Goal: Communication & Community: Answer question/provide support

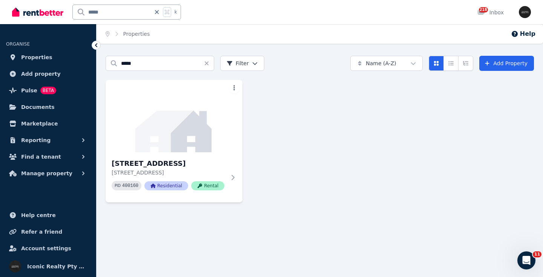
click at [104, 13] on input "*****" at bounding box center [112, 12] width 78 height 14
type input "*****"
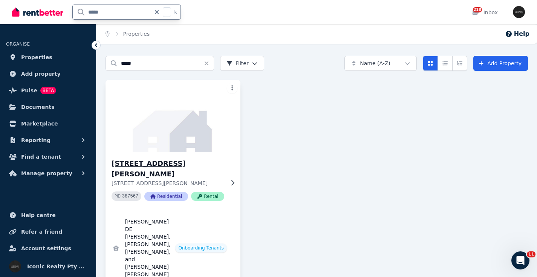
click at [178, 129] on img at bounding box center [173, 116] width 142 height 76
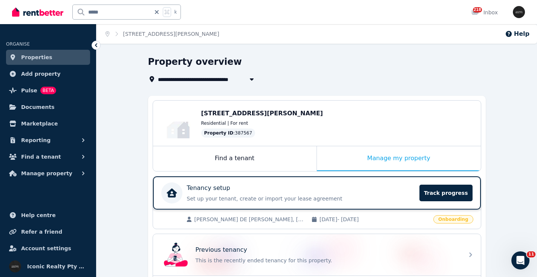
click at [312, 192] on div "Tenancy setup" at bounding box center [301, 187] width 228 height 9
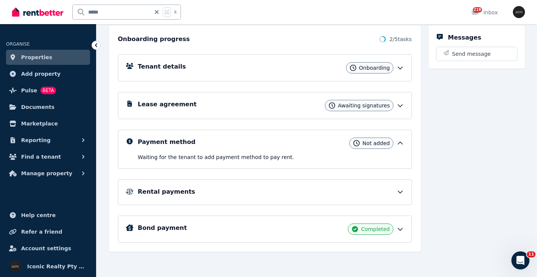
scroll to position [47, 0]
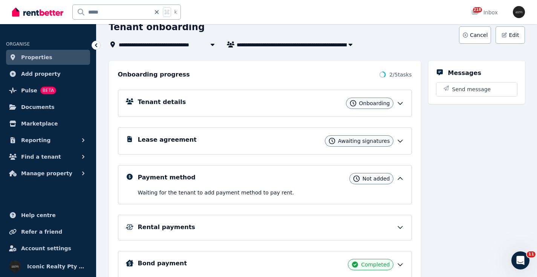
click at [298, 137] on div "Lease agreement Awaiting signatures" at bounding box center [271, 140] width 266 height 11
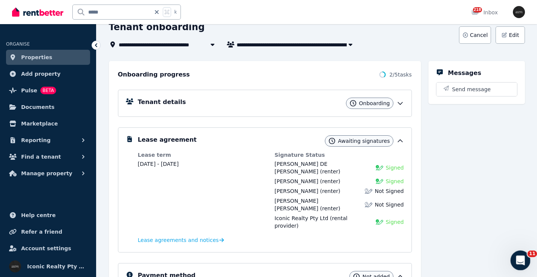
click at [521, 260] on icon "Open Intercom Messenger" at bounding box center [519, 259] width 12 height 12
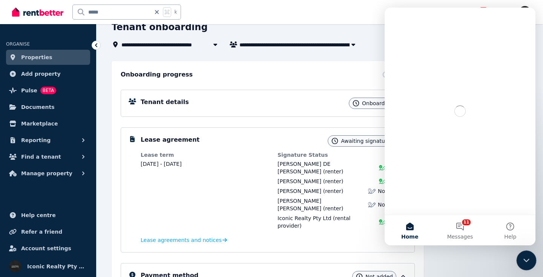
scroll to position [0, 0]
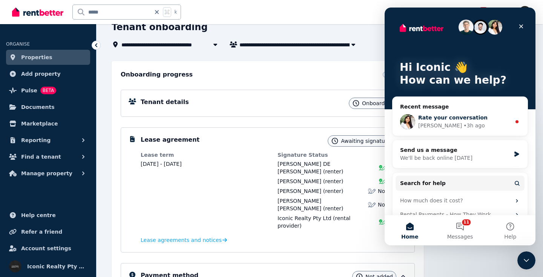
click at [474, 118] on span "Rate your conversation" at bounding box center [452, 118] width 69 height 6
click at [524, 24] on div "Close" at bounding box center [521, 27] width 14 height 14
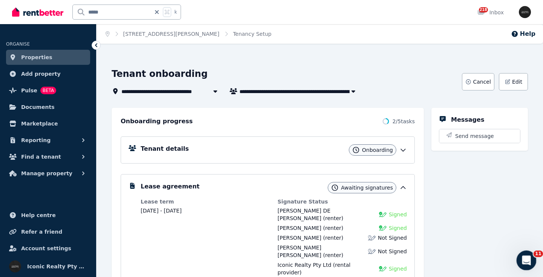
drag, startPoint x: 526, startPoint y: 261, endPoint x: 1026, endPoint y: 425, distance: 526.1
click at [525, 261] on icon "Open Intercom Messenger" at bounding box center [525, 259] width 12 height 12
click at [523, 68] on header "**********" at bounding box center [320, 82] width 416 height 28
click at [526, 260] on icon "Open Intercom Messenger" at bounding box center [525, 259] width 12 height 12
click at [523, 257] on icon "Open Intercom Messenger" at bounding box center [525, 259] width 12 height 12
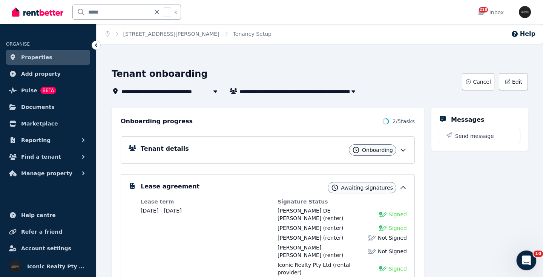
click at [531, 257] on icon "Open Intercom Messenger" at bounding box center [525, 259] width 12 height 12
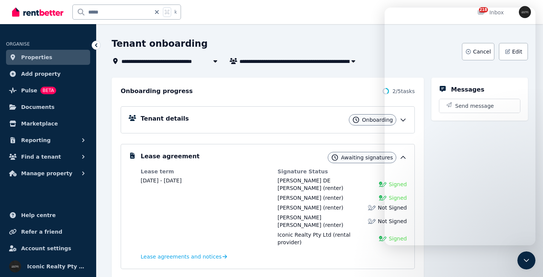
click at [232, 231] on div "Lease term [DATE] - [DATE]" at bounding box center [205, 207] width 129 height 78
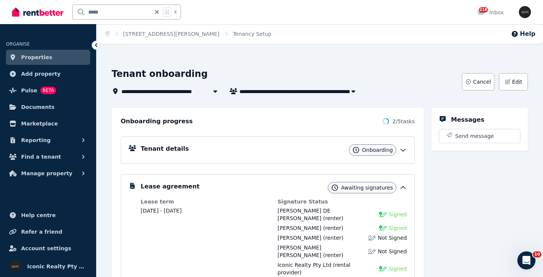
click at [533, 253] on span "10" at bounding box center [538, 254] width 10 height 7
click at [529, 261] on div "Open Intercom Messenger" at bounding box center [524, 259] width 25 height 25
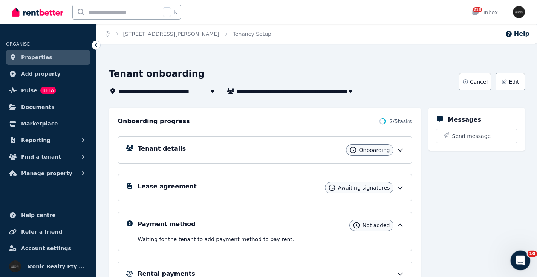
click at [517, 261] on icon "Open Intercom Messenger" at bounding box center [519, 259] width 5 height 6
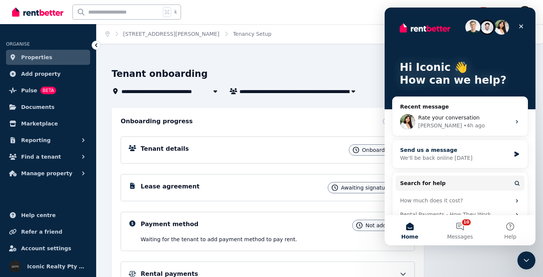
click at [468, 155] on div "We'll be back online [DATE]" at bounding box center [455, 158] width 110 height 8
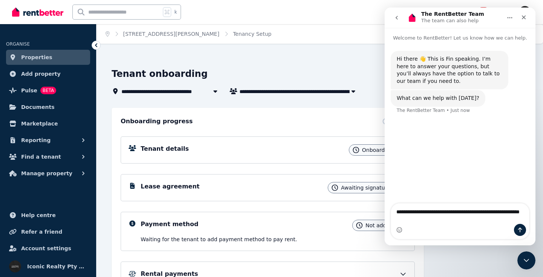
type textarea "**********"
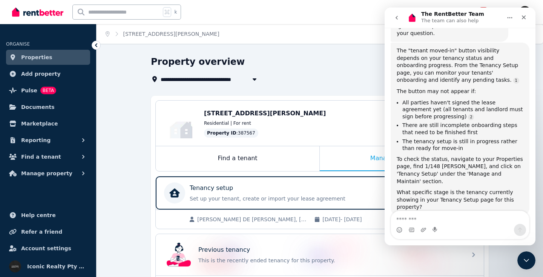
scroll to position [138, 0]
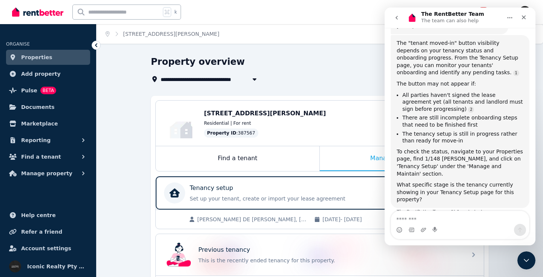
click at [413, 216] on textarea "Message…" at bounding box center [460, 217] width 138 height 13
click at [312, 51] on div "**********" at bounding box center [271, 138] width 543 height 277
click at [287, 188] on div "Tenancy setup" at bounding box center [304, 187] width 228 height 9
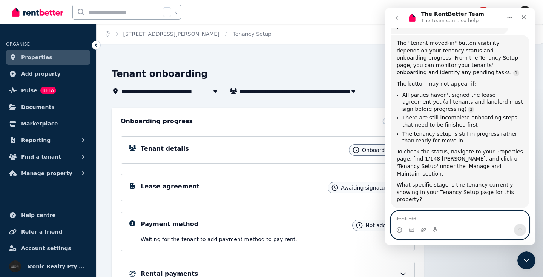
click at [414, 217] on textarea "Message…" at bounding box center [460, 217] width 138 height 13
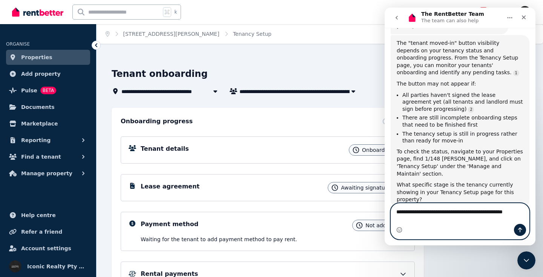
scroll to position [139, 0]
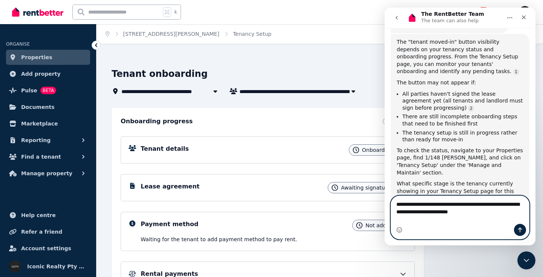
type textarea "**********"
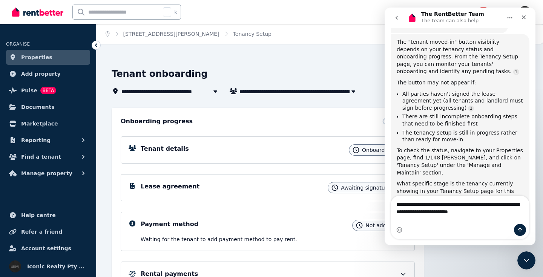
click at [471, 271] on div "Messages Send message" at bounding box center [479, 221] width 96 height 226
click at [524, 18] on icon "Close" at bounding box center [523, 17] width 4 height 4
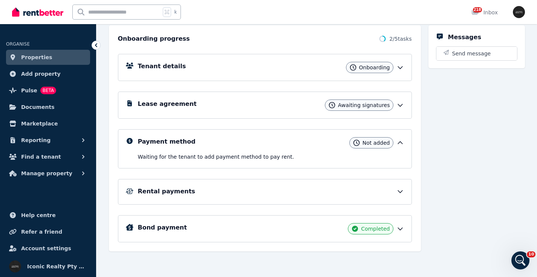
scroll to position [83, 0]
drag, startPoint x: 521, startPoint y: 260, endPoint x: 514, endPoint y: 255, distance: 8.5
click at [520, 260] on icon "Open Intercom Messenger" at bounding box center [519, 259] width 12 height 12
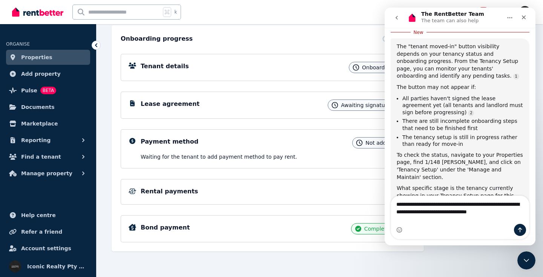
scroll to position [145, 0]
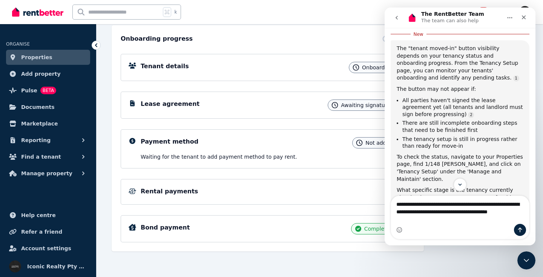
type textarea "**********"
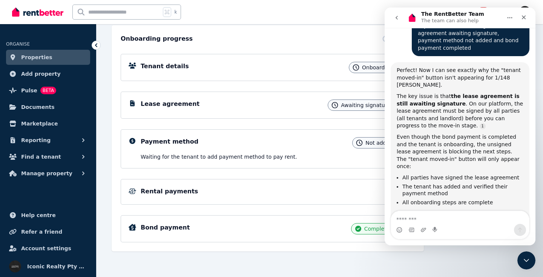
scroll to position [350, 0]
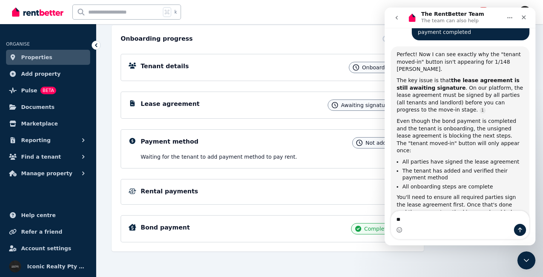
type textarea "*"
type textarea "**********"
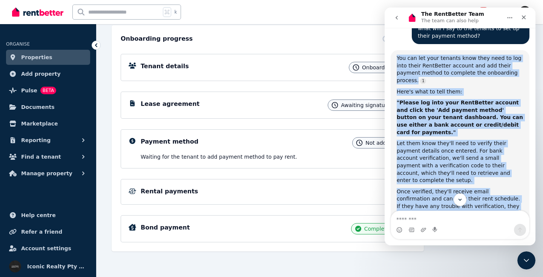
scroll to position [591, 0]
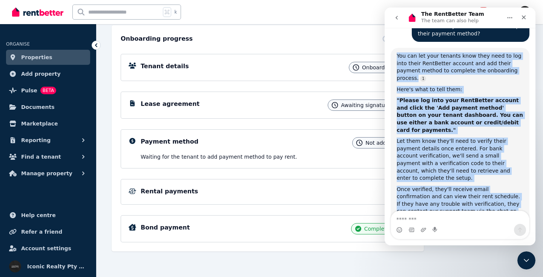
drag, startPoint x: 397, startPoint y: 39, endPoint x: 487, endPoint y: 171, distance: 159.2
click at [487, 171] on div "You can let your tenants know they need to log into their RentBetter account an…" at bounding box center [459, 150] width 127 height 196
copy div "You can let your tenants know they need to log into their RentBetter account an…"
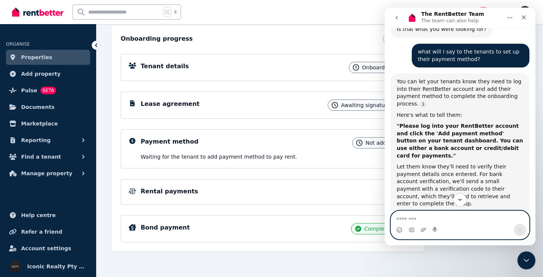
click at [413, 218] on textarea "Message…" at bounding box center [460, 217] width 138 height 13
type textarea "******"
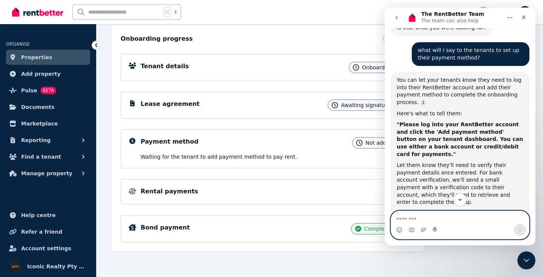
scroll to position [566, 0]
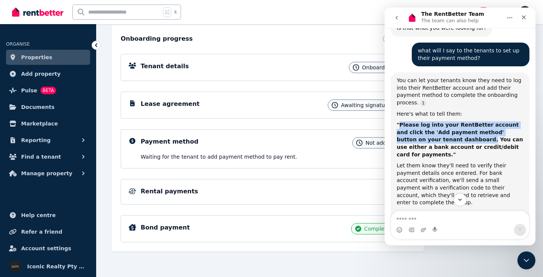
drag, startPoint x: 399, startPoint y: 76, endPoint x: 442, endPoint y: 87, distance: 44.4
copy b "Please log into your RentBetter account and click the 'Add payment method' butt…"
click at [524, 17] on icon "Close" at bounding box center [523, 17] width 6 height 6
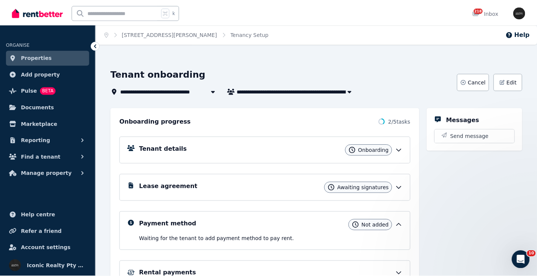
scroll to position [83, 0]
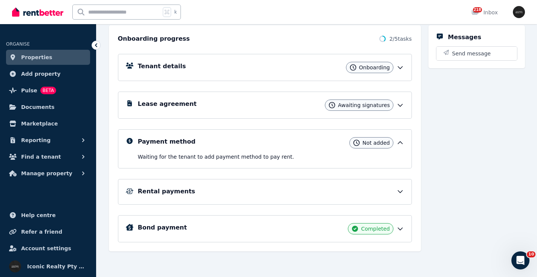
click at [104, 11] on input "text" at bounding box center [117, 12] width 88 height 14
type input "*****"
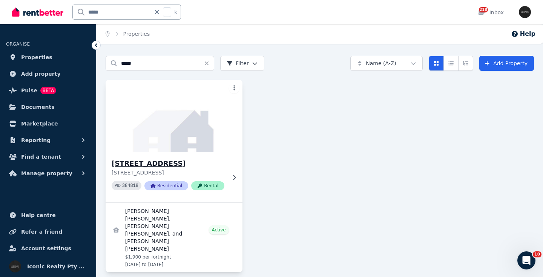
click at [180, 127] on img at bounding box center [174, 116] width 144 height 76
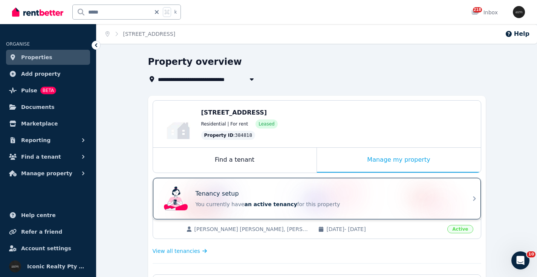
click at [259, 190] on div "Tenancy setup" at bounding box center [328, 193] width 264 height 9
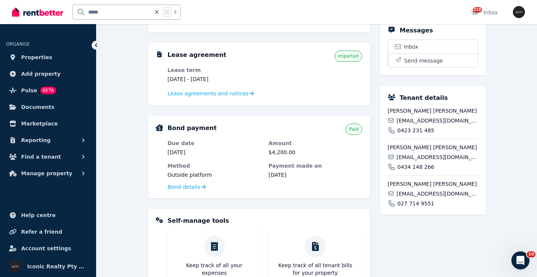
scroll to position [251, 0]
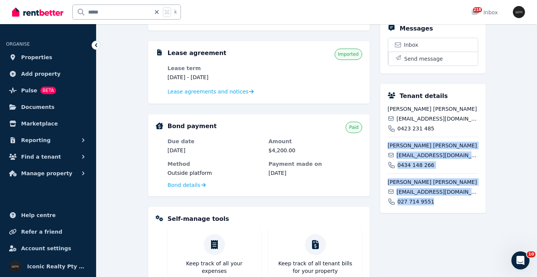
drag, startPoint x: 430, startPoint y: 194, endPoint x: 386, endPoint y: 154, distance: 59.0
click at [386, 154] on div "Tenant details Natalie Annie Jean Dowse ndowse1@gmail.com 0423 231 485 Jordan S…" at bounding box center [432, 148] width 105 height 129
copy div "Jordan Slade Kaplan kappyjipad@gmail.com 0434 148 266 Harry William James Dobbs…"
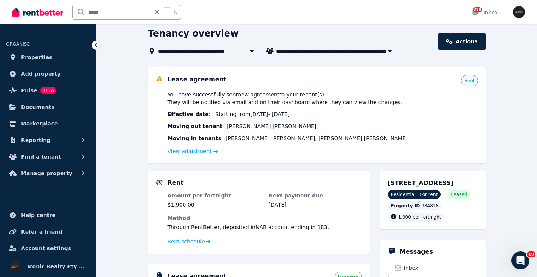
scroll to position [115, 0]
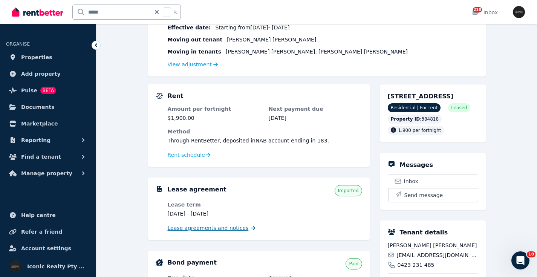
click at [180, 225] on span "Lease agreements and notices" at bounding box center [208, 228] width 81 height 8
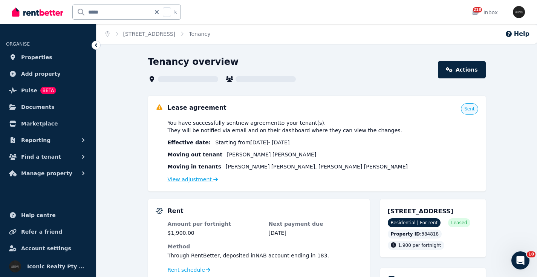
click at [183, 182] on link "View adjustment" at bounding box center [193, 179] width 50 height 6
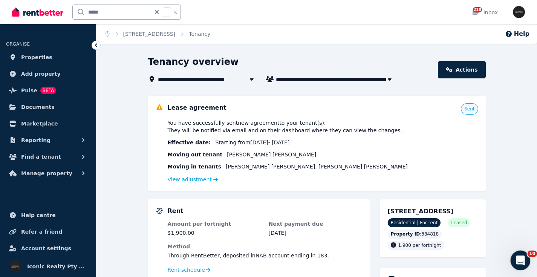
drag, startPoint x: 520, startPoint y: 256, endPoint x: 1023, endPoint y: 495, distance: 556.3
click at [520, 256] on icon "Open Intercom Messenger" at bounding box center [519, 259] width 12 height 12
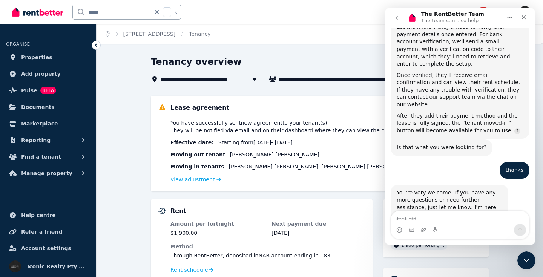
scroll to position [711, 0]
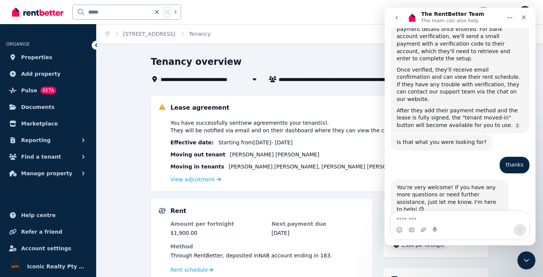
click at [437, 223] on textarea "Message…" at bounding box center [460, 217] width 138 height 13
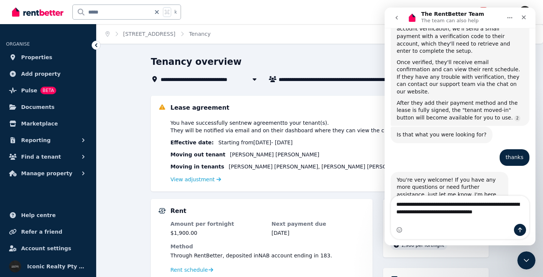
scroll to position [726, 0]
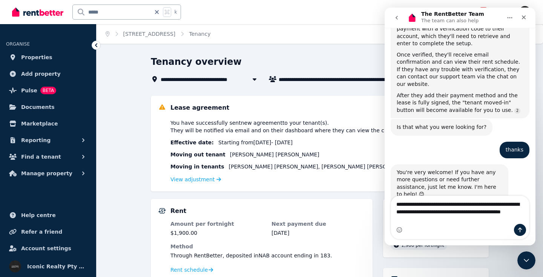
type textarea "**********"
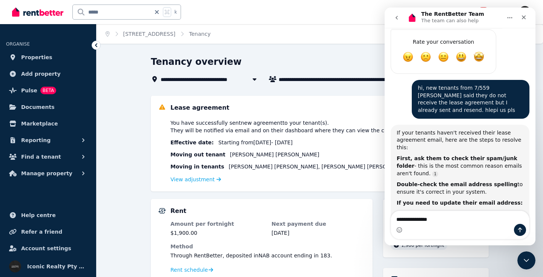
scroll to position [924, 0]
click at [485, 129] on div "If your tenants haven't received their lease agreement email, here are the step…" at bounding box center [459, 222] width 127 height 187
click at [489, 155] on div "First, ask them to check their spam/junk folder - this is the most common reaso…" at bounding box center [459, 166] width 127 height 22
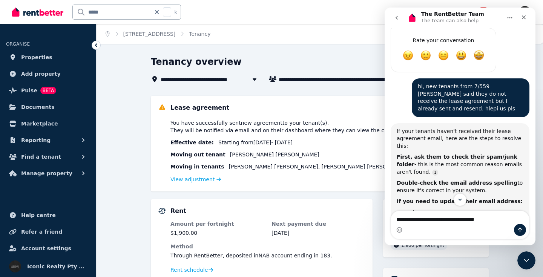
scroll to position [927, 0]
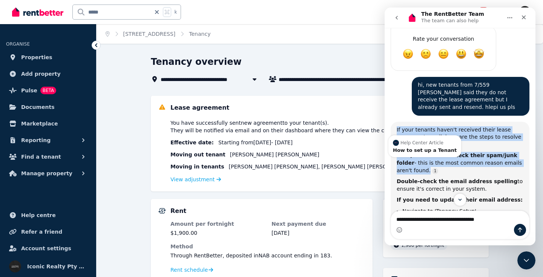
drag, startPoint x: 433, startPoint y: 70, endPoint x: 452, endPoint y: 67, distance: 19.5
click at [397, 126] on div "If your tenants haven't received their lease agreement email, here are the step…" at bounding box center [459, 219] width 127 height 187
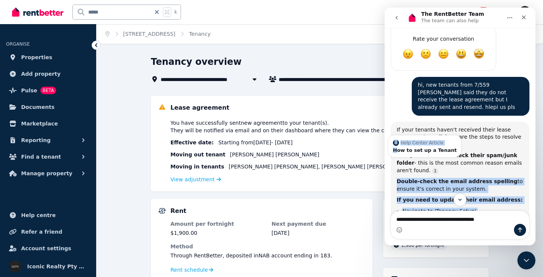
scroll to position [925, 0]
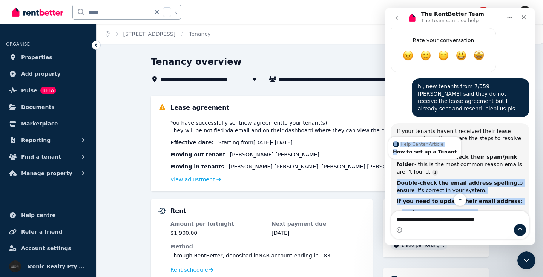
click at [458, 153] on div "First, ask them to check their spam/junk folder - this is the most common reaso…" at bounding box center [459, 164] width 127 height 22
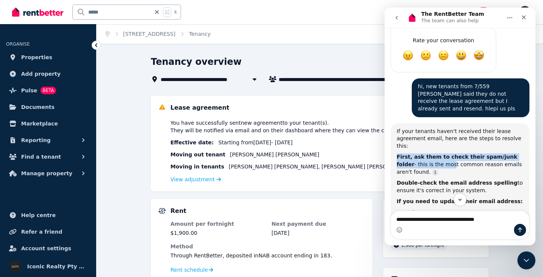
drag, startPoint x: 428, startPoint y: 66, endPoint x: 395, endPoint y: 53, distance: 35.8
click at [393, 123] on div "If your tenants haven't received their lease agreement email, here are the step…" at bounding box center [459, 221] width 139 height 196
copy div "First, ask them to check their spam/junk folder - this is the mo"
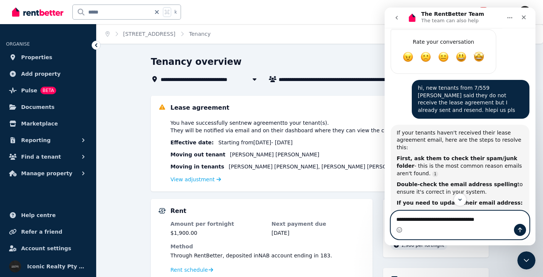
click at [504, 219] on textarea "**********" at bounding box center [460, 217] width 138 height 13
paste textarea "**********"
type textarea "**********"
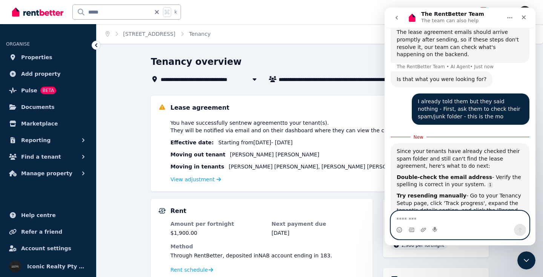
scroll to position [1181, 0]
type textarea "*"
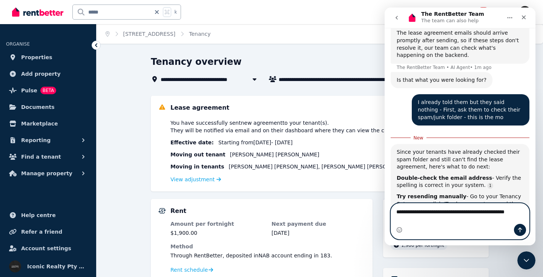
scroll to position [1188, 0]
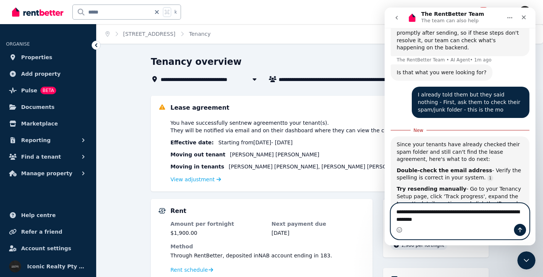
click at [396, 212] on textarea "**********" at bounding box center [460, 213] width 138 height 20
type textarea "**********"
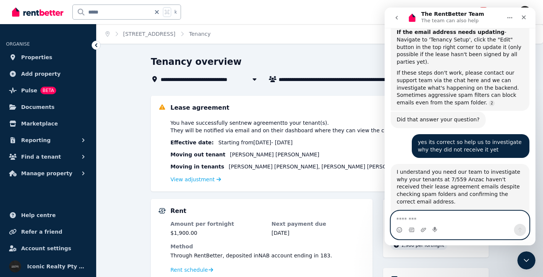
scroll to position [1366, 0]
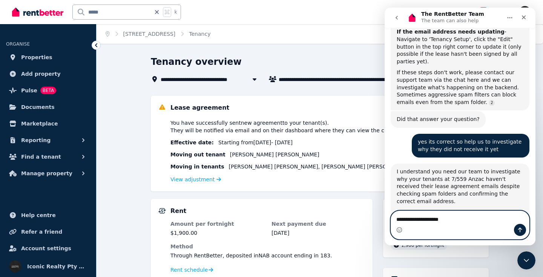
type textarea "**********"
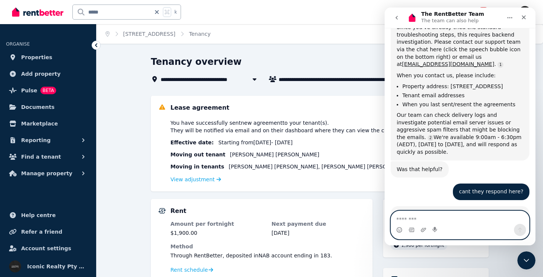
scroll to position [1567, 0]
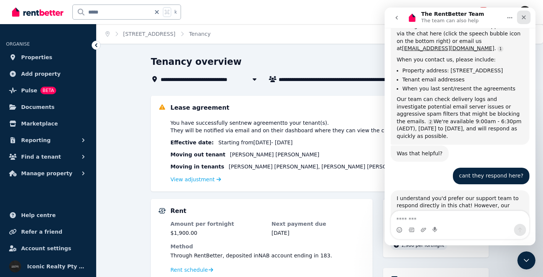
drag, startPoint x: 523, startPoint y: 15, endPoint x: 529, endPoint y: 15, distance: 5.7
click at [523, 15] on icon "Close" at bounding box center [523, 17] width 6 height 6
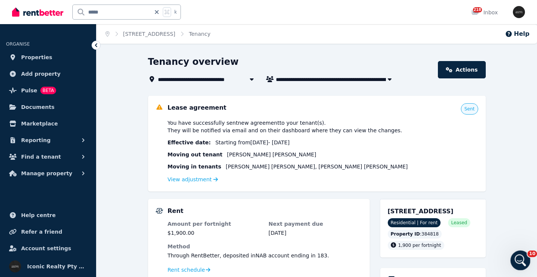
click at [524, 263] on div "Open Intercom Messenger" at bounding box center [519, 259] width 25 height 25
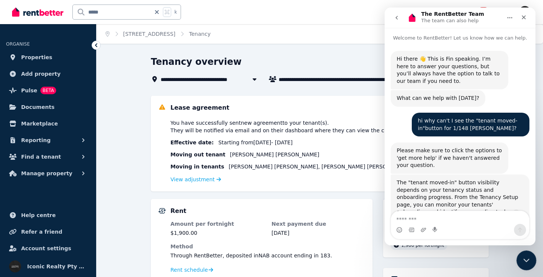
scroll to position [1559, 0]
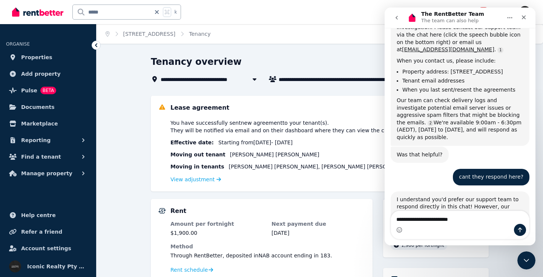
type textarea "**********"
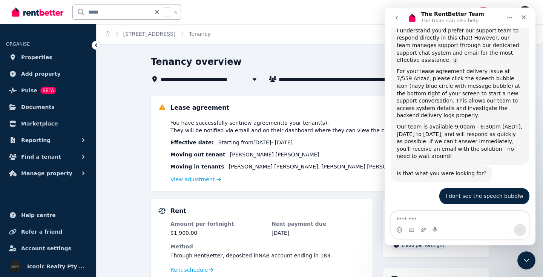
scroll to position [1743, 0]
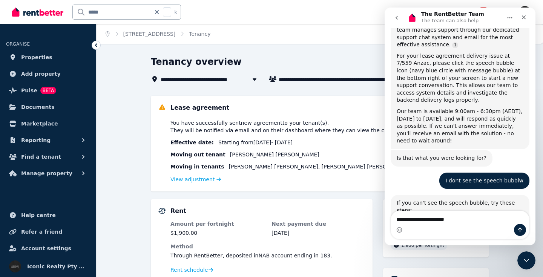
type textarea "**********"
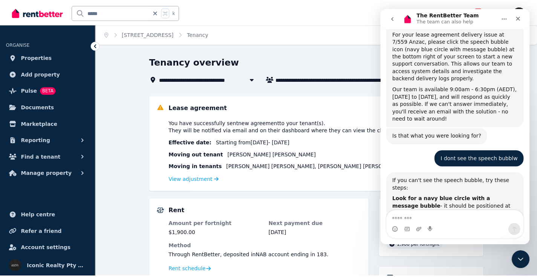
scroll to position [1789, 0]
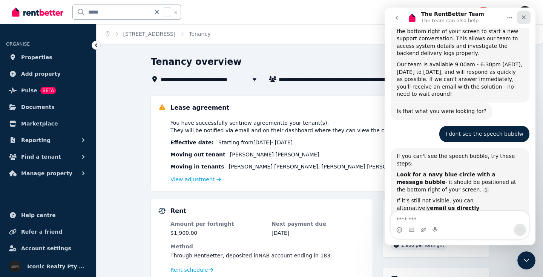
click at [527, 15] on div "Close" at bounding box center [524, 18] width 14 height 14
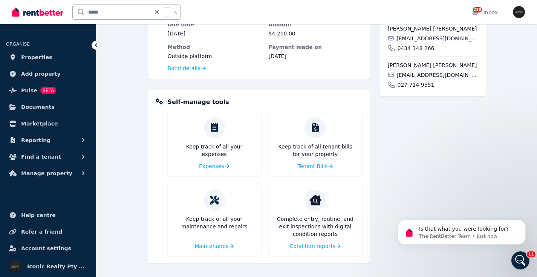
scroll to position [0, 0]
click at [492, 232] on p "Is that what you were looking for?" at bounding box center [467, 229] width 97 height 8
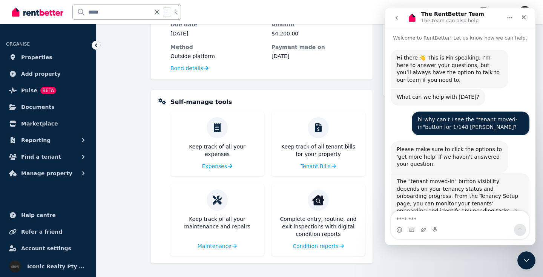
scroll to position [1924, 0]
